Goal: Task Accomplishment & Management: Manage account settings

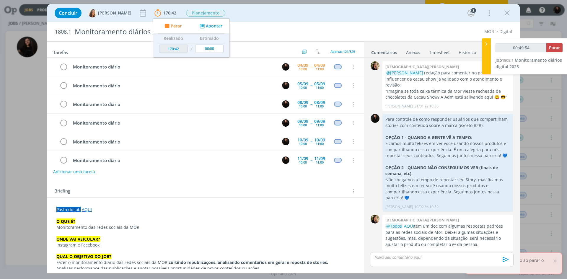
scroll to position [573, 0]
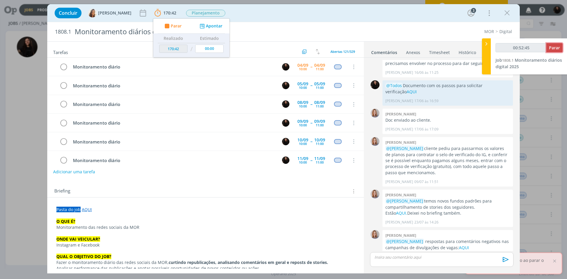
click at [554, 48] on span "Parar" at bounding box center [554, 48] width 11 height 6
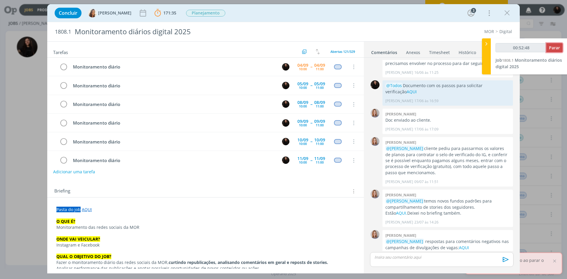
click at [549, 46] on span "Parar" at bounding box center [554, 48] width 11 height 6
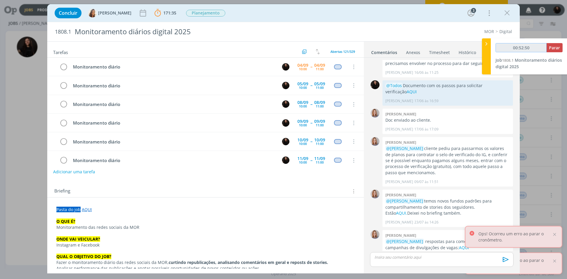
click at [547, 46] on input "00:52:50" at bounding box center [521, 47] width 51 height 9
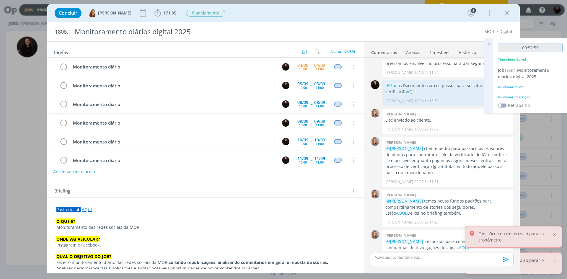
type input "00:53:00"
click at [550, 46] on input "00:53:00" at bounding box center [530, 47] width 65 height 9
click at [524, 98] on div "Adicionar descrição" at bounding box center [530, 97] width 65 height 5
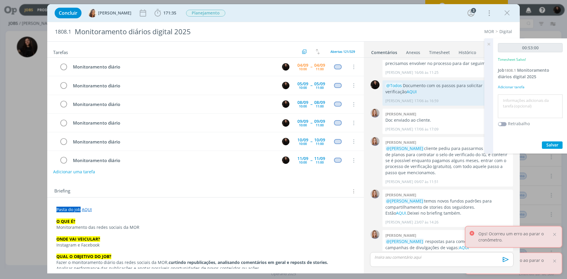
click at [525, 100] on textarea at bounding box center [530, 106] width 62 height 21
type textarea "monitoramento diário"
click at [557, 144] on span "Salvar" at bounding box center [552, 145] width 12 height 6
click at [64, 66] on icon "dialog" at bounding box center [63, 67] width 8 height 9
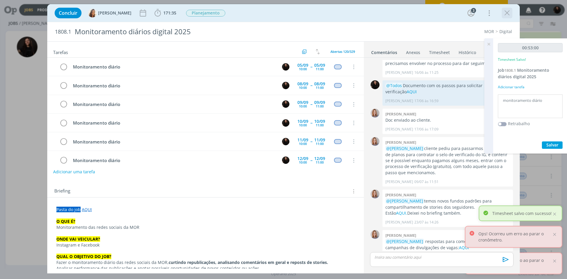
click at [510, 15] on icon "dialog" at bounding box center [507, 13] width 9 height 9
click at [489, 45] on div at bounding box center [283, 139] width 567 height 279
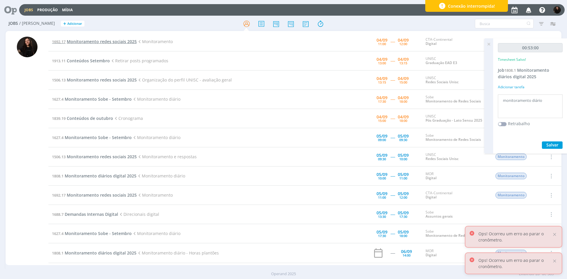
click at [122, 40] on span "Monitoramento redes sociais 2025" at bounding box center [102, 42] width 70 height 6
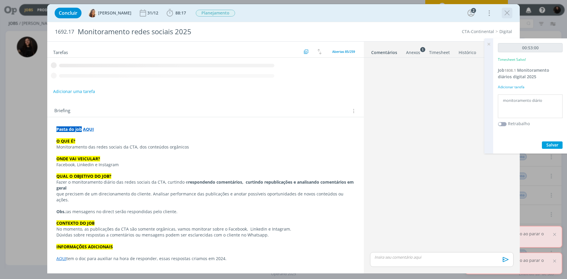
click at [487, 45] on icon at bounding box center [489, 44] width 11 height 12
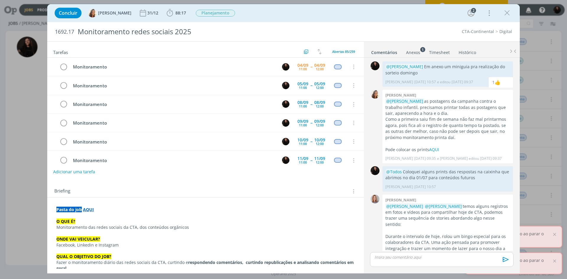
scroll to position [170, 0]
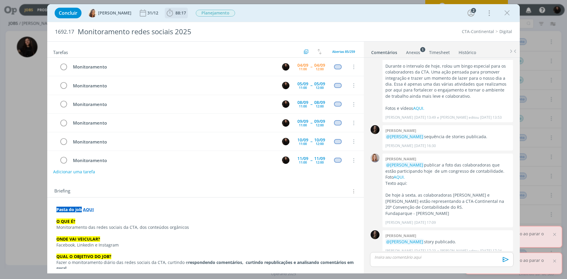
click at [174, 14] on b "88:17" at bounding box center [180, 13] width 13 height 4
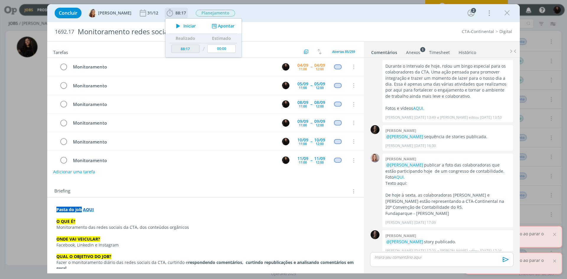
click at [183, 24] on span "Iniciar" at bounding box center [189, 26] width 12 height 4
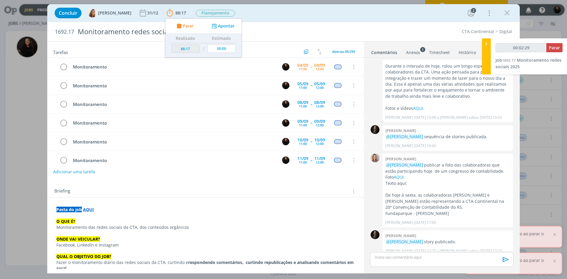
type input "00:02:30"
click at [487, 45] on icon at bounding box center [487, 44] width 6 height 6
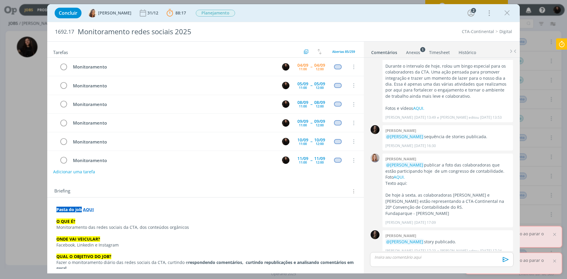
click at [567, 45] on icon at bounding box center [561, 44] width 11 height 12
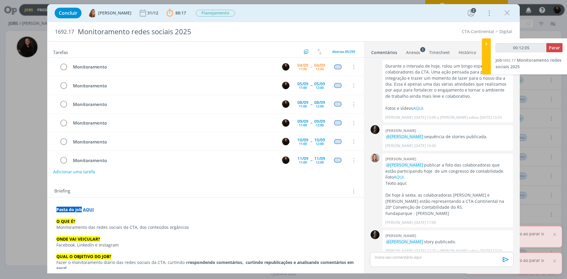
type input "00:12:06"
drag, startPoint x: 489, startPoint y: 45, endPoint x: 497, endPoint y: 34, distance: 13.5
click at [489, 45] on icon at bounding box center [487, 44] width 6 height 6
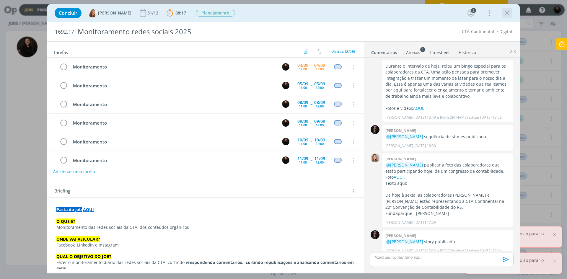
click at [504, 13] on icon "dialog" at bounding box center [507, 13] width 9 height 9
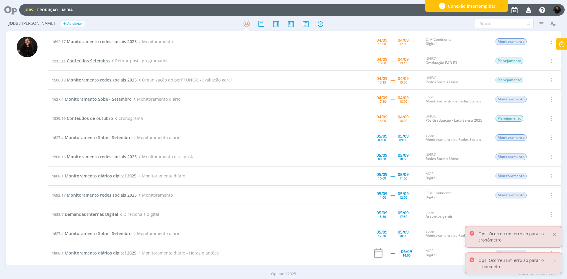
click at [102, 60] on span "Conteúdos Setembro" at bounding box center [88, 61] width 43 height 6
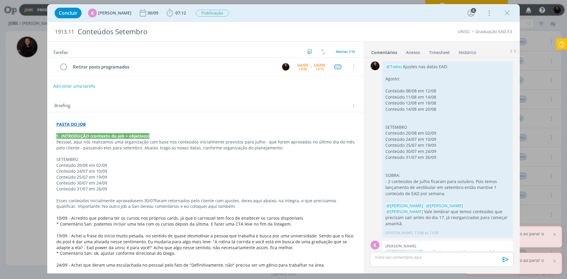
scroll to position [403, 0]
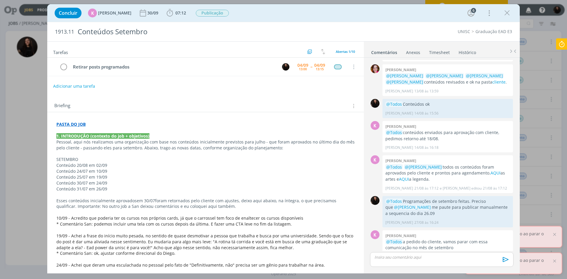
click at [564, 47] on icon at bounding box center [561, 44] width 11 height 12
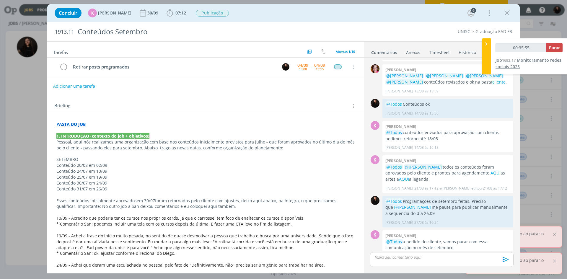
click at [526, 62] on span "Monitoramento redes sociais 2025" at bounding box center [529, 63] width 66 height 12
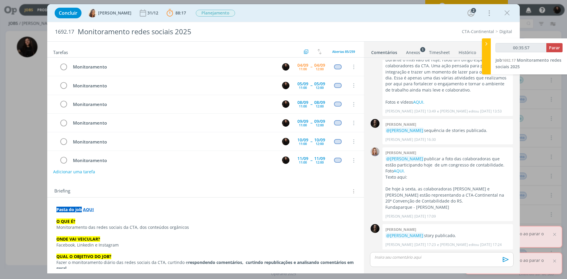
type input "00:36:00"
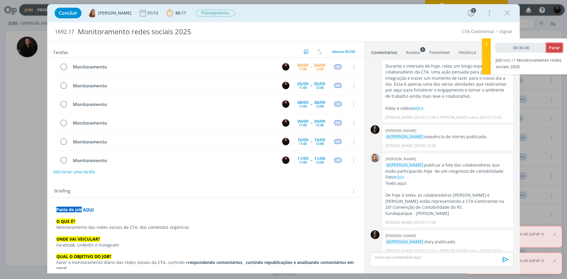
click at [553, 48] on span "Parar" at bounding box center [554, 48] width 11 height 6
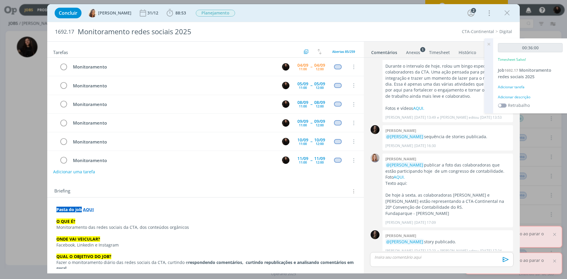
click at [515, 99] on div "Adicionar descrição" at bounding box center [530, 97] width 65 height 5
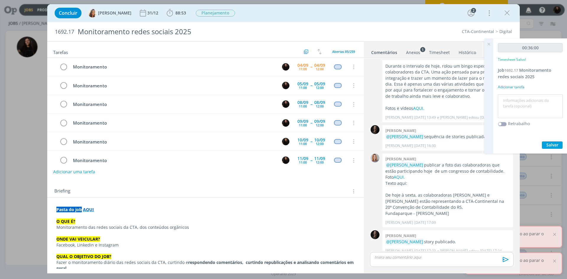
click at [512, 108] on textarea at bounding box center [530, 106] width 62 height 21
type textarea "monitoramento diário"
click at [550, 149] on div "00:36:00 Timesheet Salvo! Job 1692.17 Monitoramento redes sociais 2025 Adiciona…" at bounding box center [530, 95] width 74 height 115
click at [550, 147] on span "Salvar" at bounding box center [552, 145] width 12 height 6
click at [64, 70] on icon "dialog" at bounding box center [63, 67] width 8 height 9
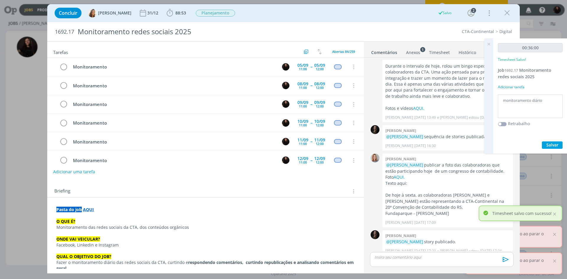
click at [507, 12] on icon "dialog" at bounding box center [507, 13] width 9 height 9
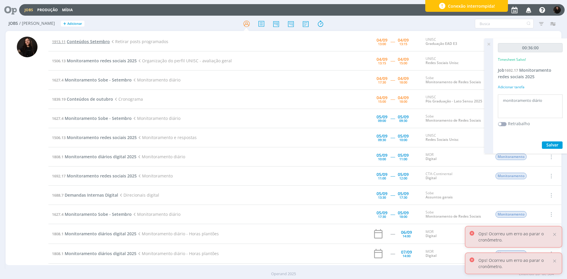
click at [98, 40] on span "Conteúdos Setembro" at bounding box center [88, 42] width 43 height 6
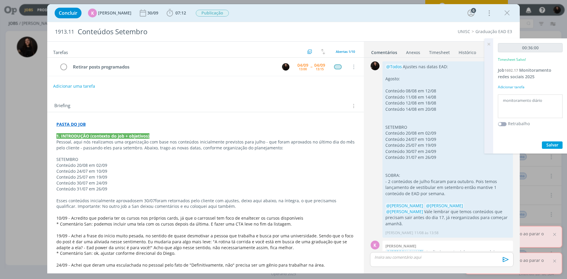
scroll to position [403, 0]
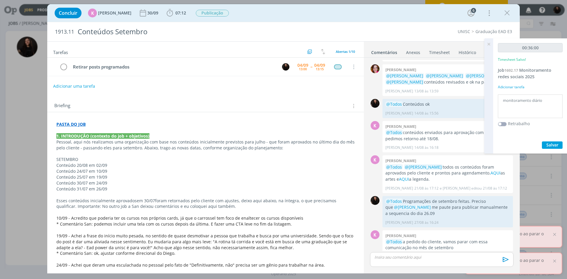
click at [164, 19] on div "Concluir K [PERSON_NAME] [DATE] 07:12 Iniciar Apontar Data * [DATE] Horas * 00:…" at bounding box center [284, 13] width 464 height 14
click at [168, 14] on icon "dialog" at bounding box center [169, 13] width 9 height 9
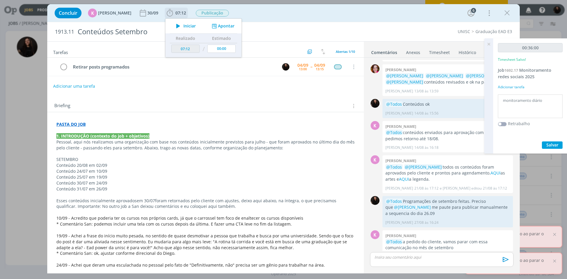
click at [188, 27] on span "Iniciar" at bounding box center [189, 26] width 12 height 4
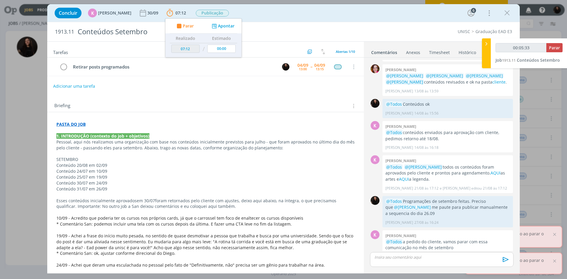
click at [481, 43] on ul "Comentários Anexos 0 Timesheet Histórico" at bounding box center [442, 50] width 156 height 16
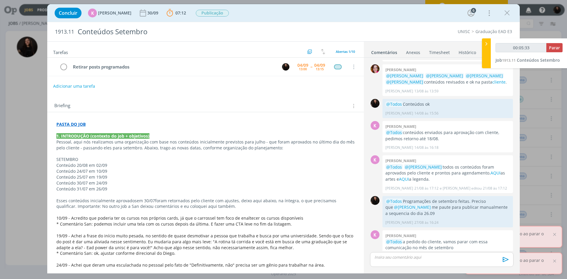
click at [483, 44] on div at bounding box center [486, 53] width 9 height 30
type input "00:05:34"
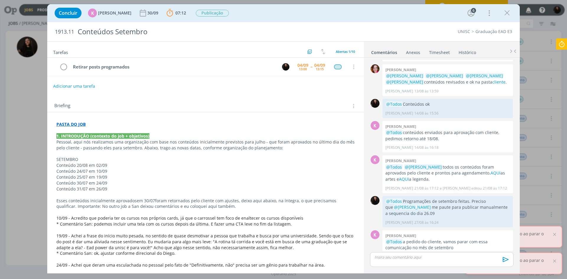
click at [561, 43] on icon at bounding box center [561, 44] width 11 height 12
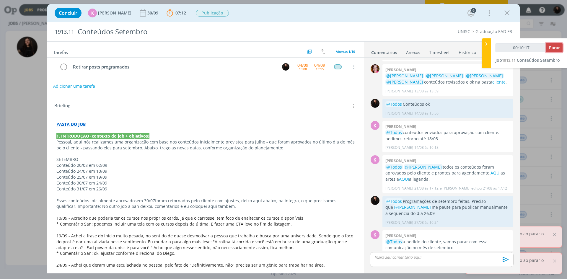
click at [554, 49] on span "Parar" at bounding box center [554, 48] width 11 height 6
click at [549, 47] on span "Parar" at bounding box center [554, 48] width 11 height 6
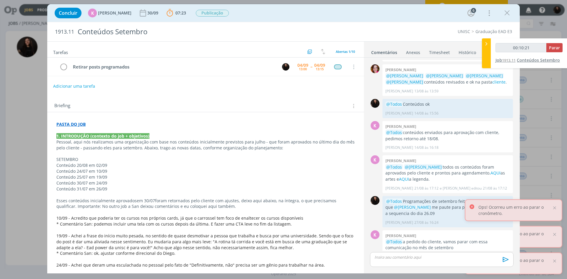
type input "00:11:00"
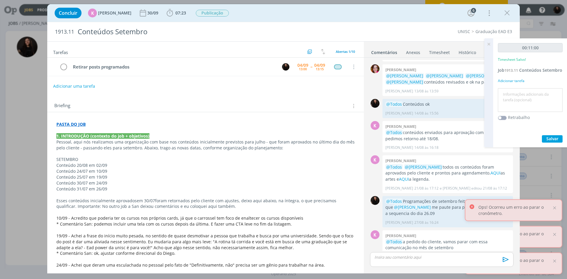
click at [523, 105] on textarea at bounding box center [530, 100] width 62 height 21
click at [522, 105] on textarea at bounding box center [530, 100] width 62 height 21
click at [510, 102] on textarea "monitoramento diário" at bounding box center [530, 100] width 62 height 21
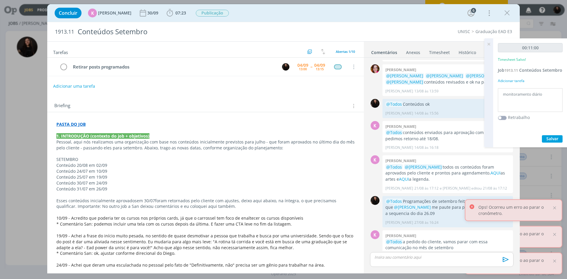
click at [510, 102] on textarea "monitoramento diário" at bounding box center [530, 100] width 62 height 21
click at [510, 102] on textarea "mrnitoramento diário" at bounding box center [530, 100] width 62 height 21
type textarea "retirar posts programados"
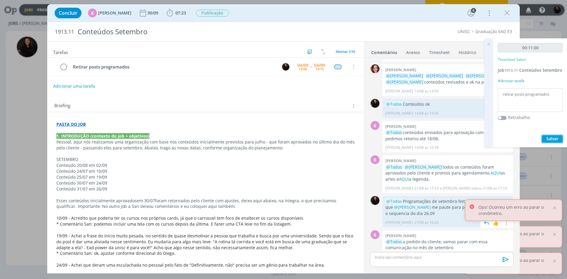
drag, startPoint x: 558, startPoint y: 145, endPoint x: 449, endPoint y: 209, distance: 126.7
click at [557, 141] on span "Salvar" at bounding box center [552, 139] width 12 height 6
click at [415, 260] on p "dialog" at bounding box center [442, 257] width 134 height 5
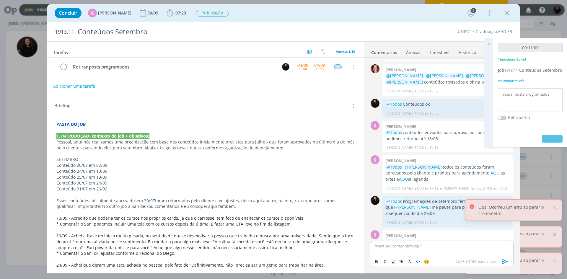
scroll to position [414, 0]
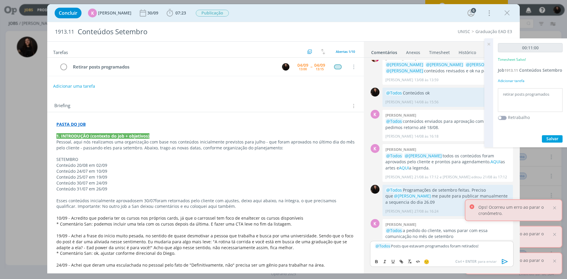
click at [506, 261] on icon "dialog" at bounding box center [505, 261] width 6 height 5
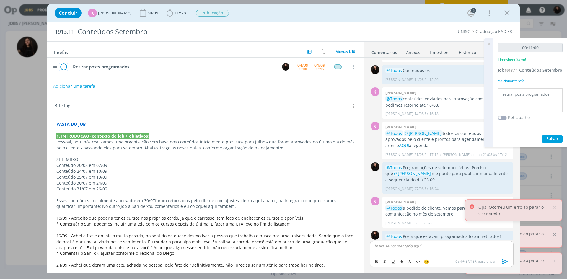
click at [62, 68] on icon "dialog" at bounding box center [63, 67] width 8 height 9
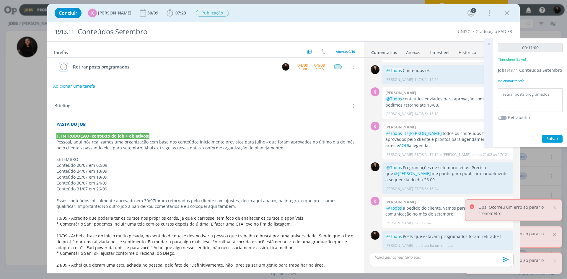
scroll to position [425, 0]
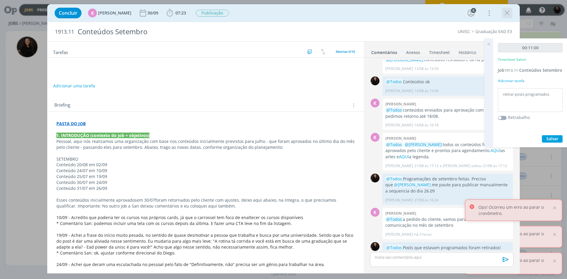
click at [507, 13] on icon "dialog" at bounding box center [507, 13] width 9 height 9
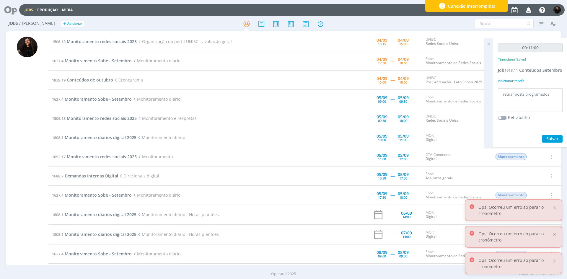
click at [485, 46] on icon at bounding box center [489, 44] width 11 height 12
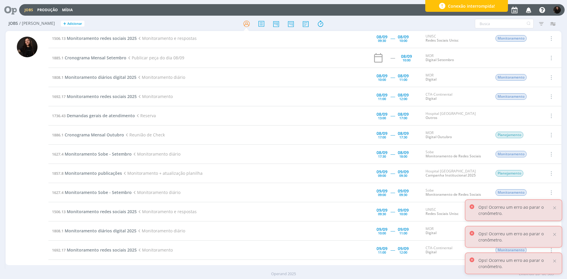
scroll to position [236, 0]
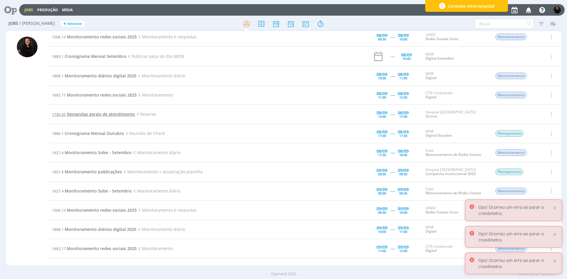
click at [81, 114] on span "Demandas gerais de atendimento" at bounding box center [101, 114] width 68 height 6
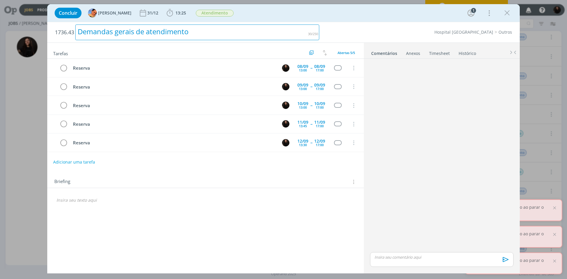
click at [172, 30] on div "Demandas gerais de atendimento" at bounding box center [197, 33] width 244 height 16
click at [211, 32] on div "Demandas gerais de atendimento" at bounding box center [197, 33] width 244 height 16
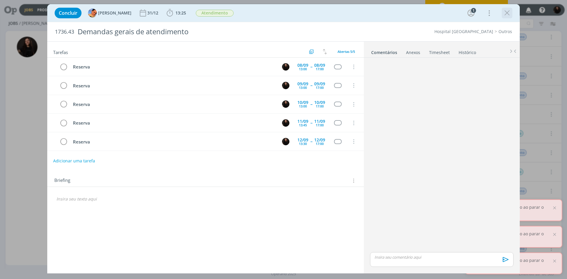
click at [506, 13] on icon "dialog" at bounding box center [507, 13] width 9 height 9
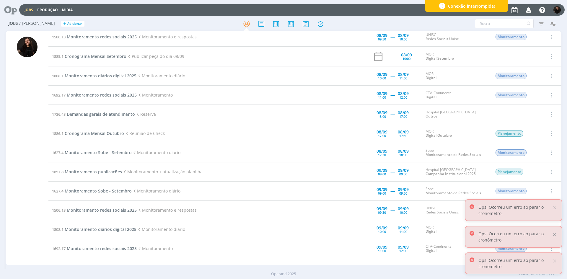
click at [106, 116] on span "Demandas gerais de atendimento" at bounding box center [101, 114] width 68 height 6
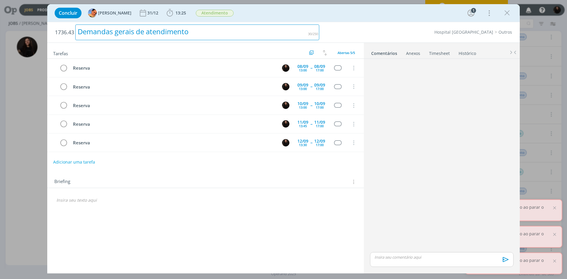
click at [195, 31] on div "Demandas gerais de atendimento" at bounding box center [197, 33] width 244 height 16
click at [196, 31] on div "Demandas gerais de atendimento" at bounding box center [197, 33] width 244 height 16
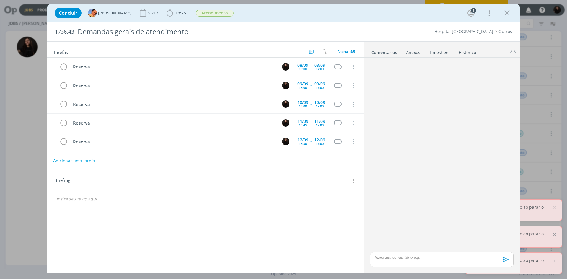
click at [509, 12] on icon "dialog" at bounding box center [507, 13] width 9 height 9
